Goal: Navigation & Orientation: Find specific page/section

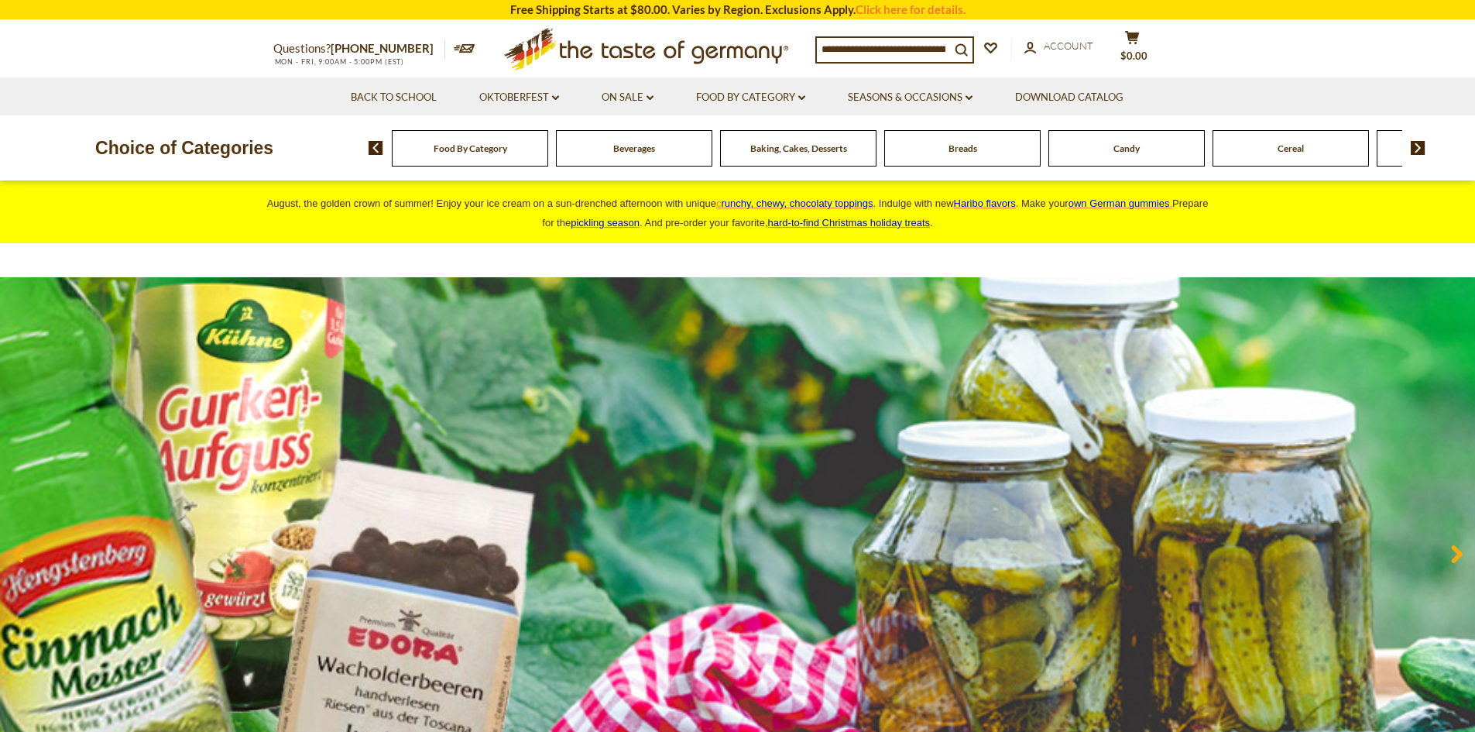
click at [809, 151] on span "Baking, Cakes, Desserts" at bounding box center [798, 148] width 97 height 12
